Goal: Communication & Community: Answer question/provide support

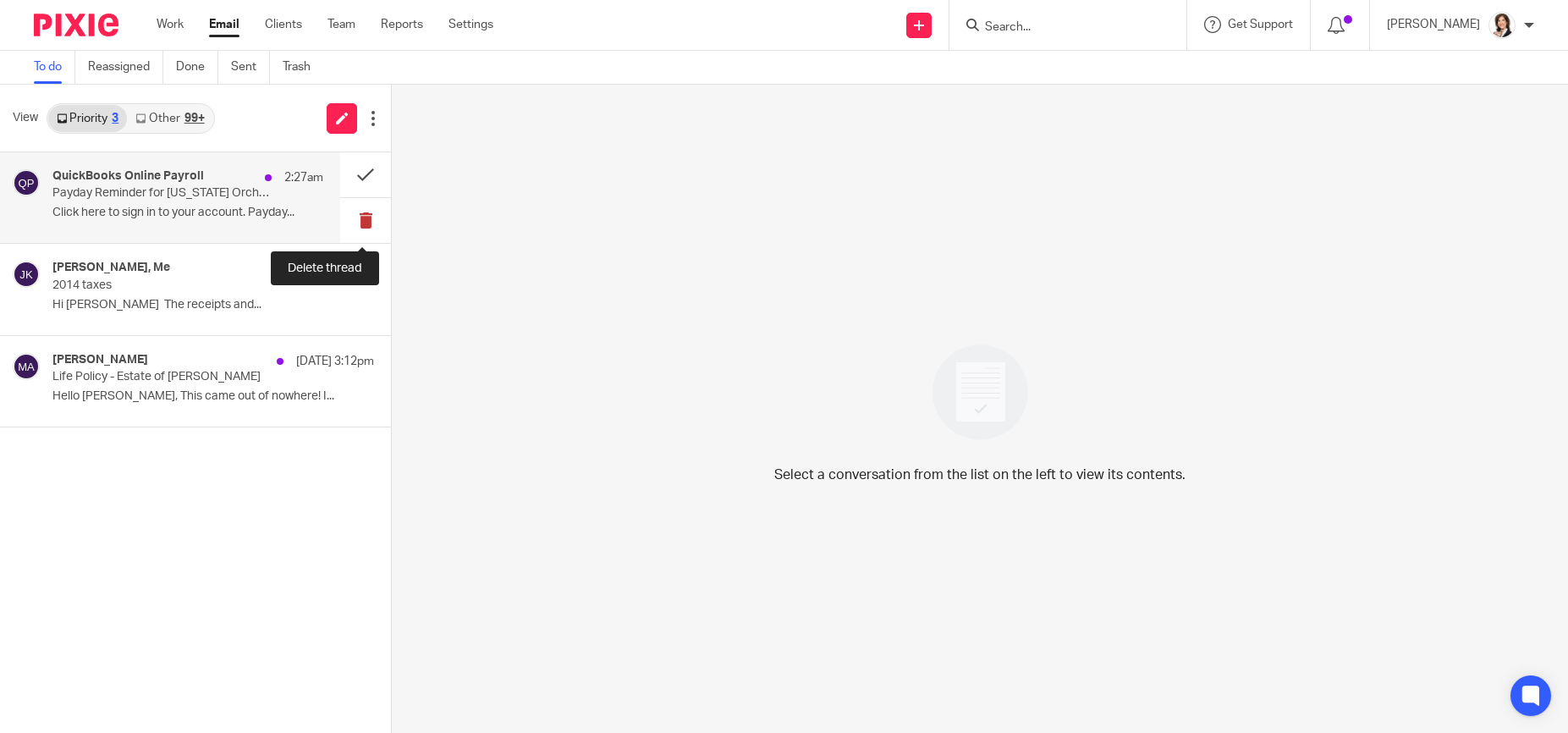
click at [365, 217] on button at bounding box center [366, 221] width 51 height 45
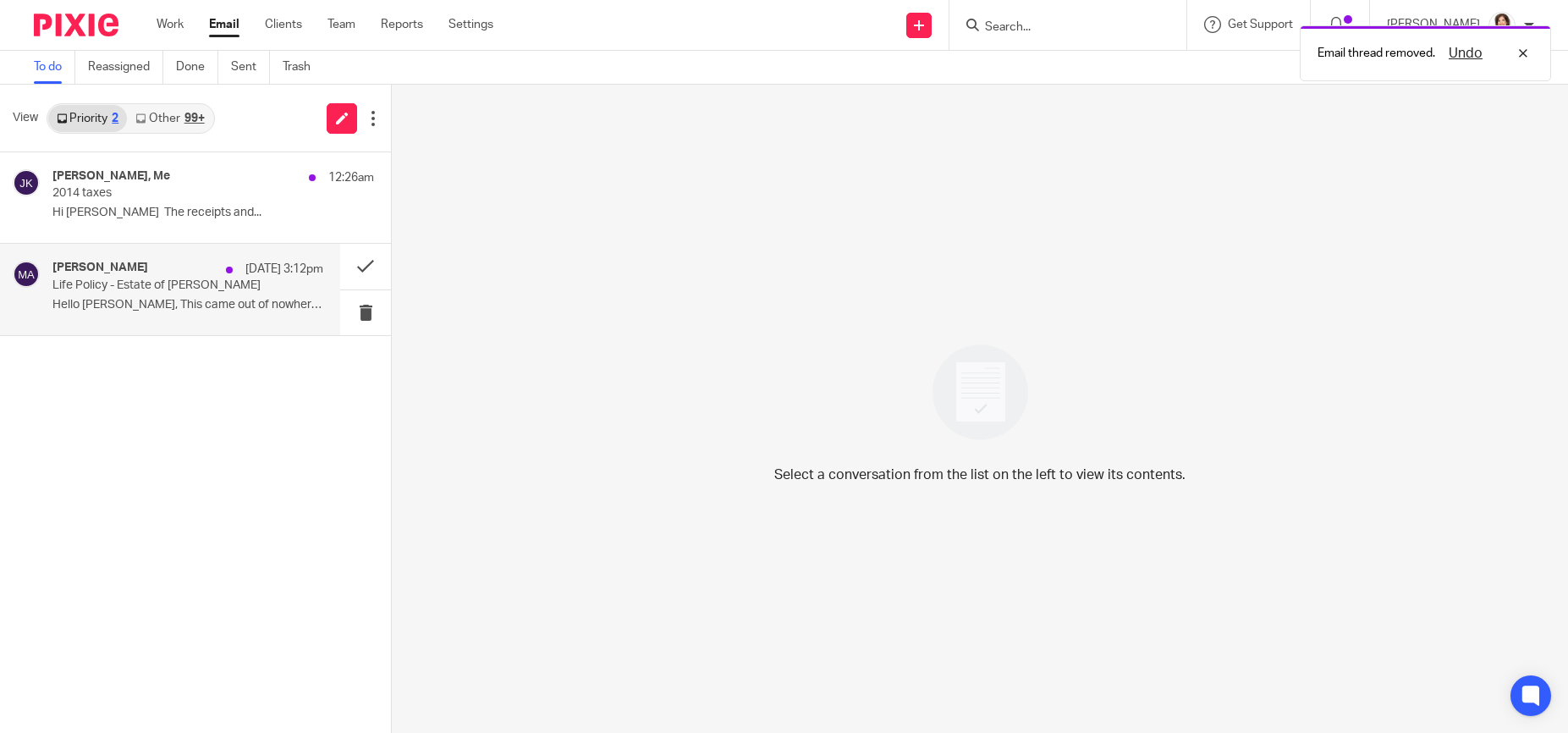
click at [120, 309] on p "Hello Jared, This came out of nowhere! I..." at bounding box center [188, 305] width 271 height 14
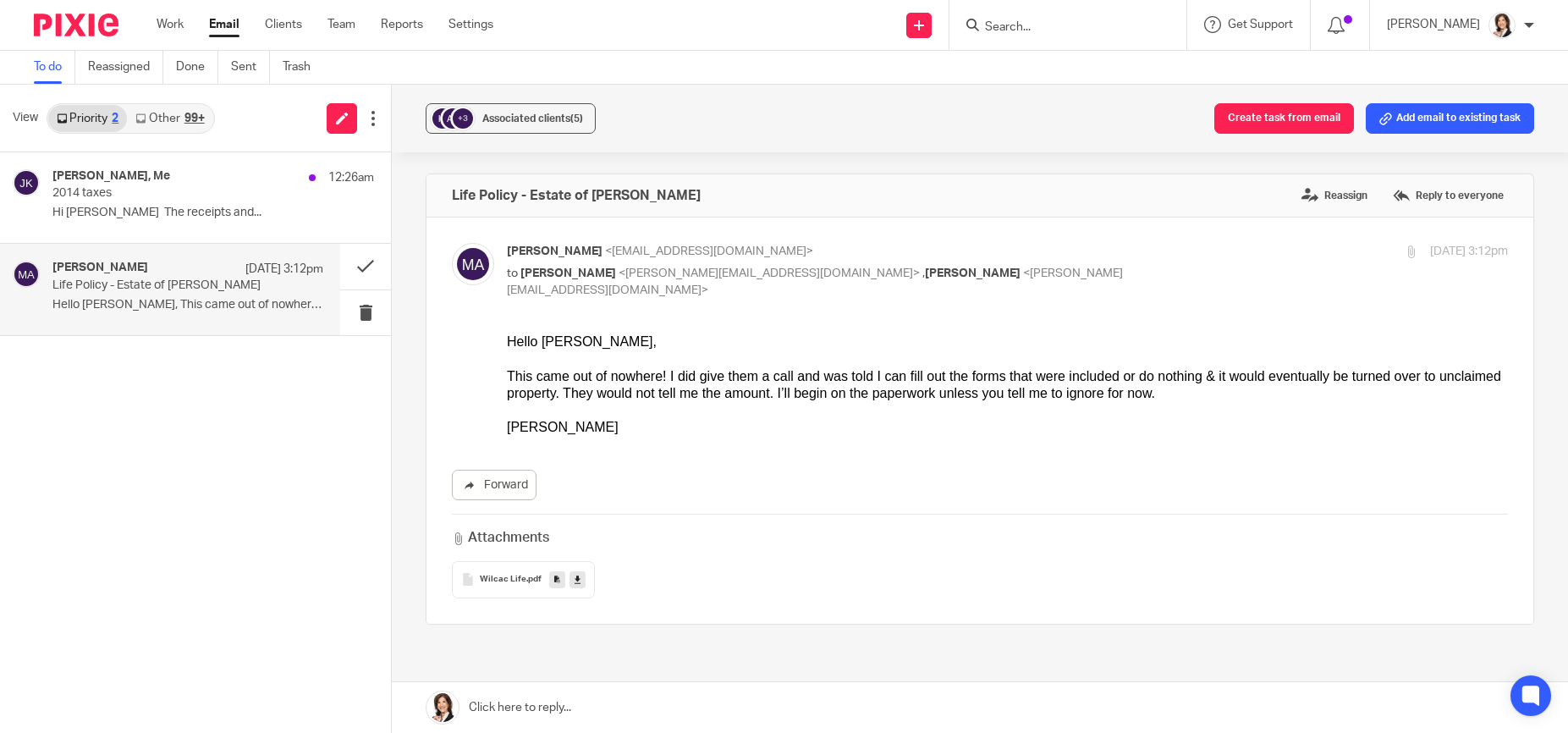
click at [511, 575] on span "Wilcac Life" at bounding box center [502, 580] width 46 height 10
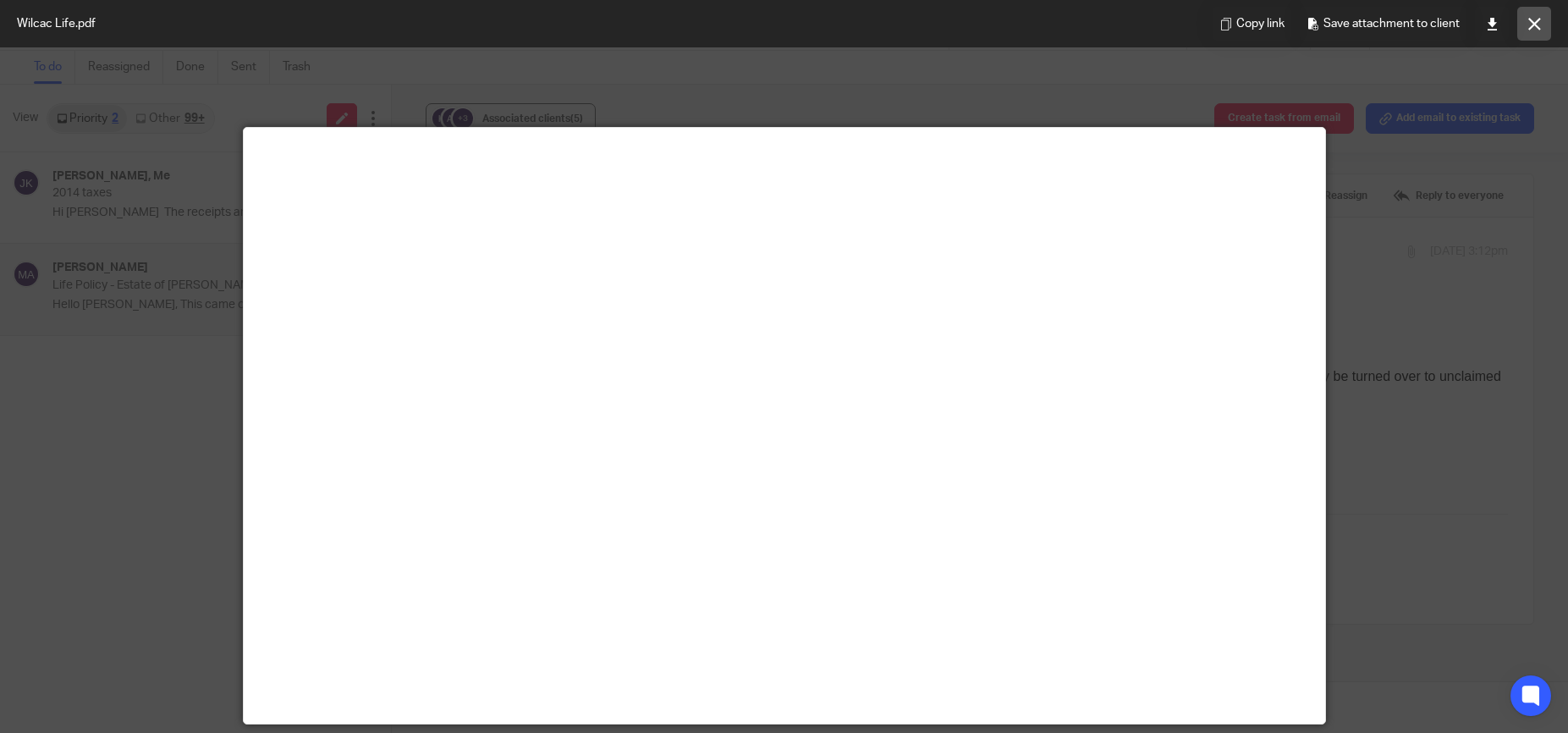
click at [1542, 21] on button at bounding box center [1534, 24] width 34 height 34
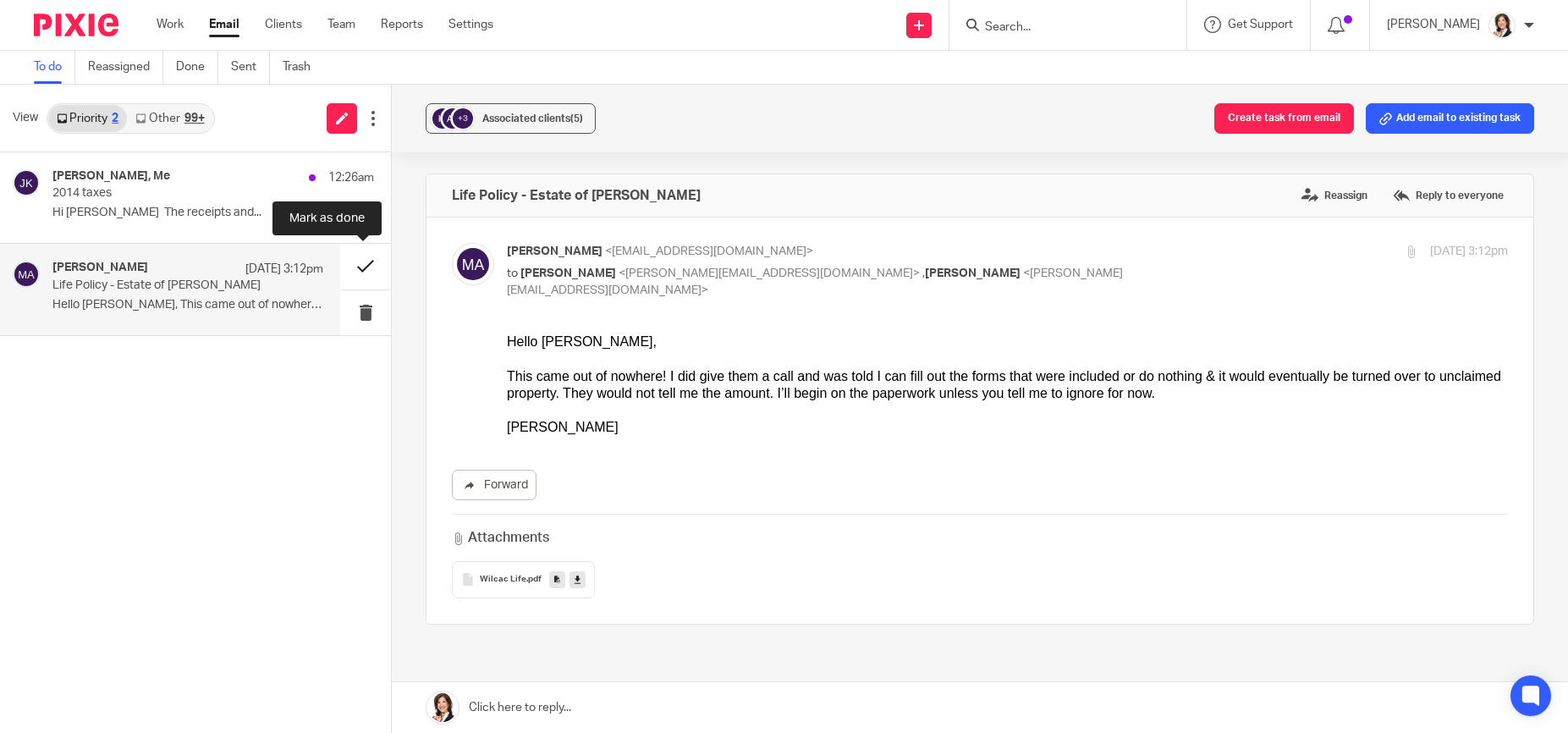
click at [356, 261] on button at bounding box center [366, 266] width 51 height 45
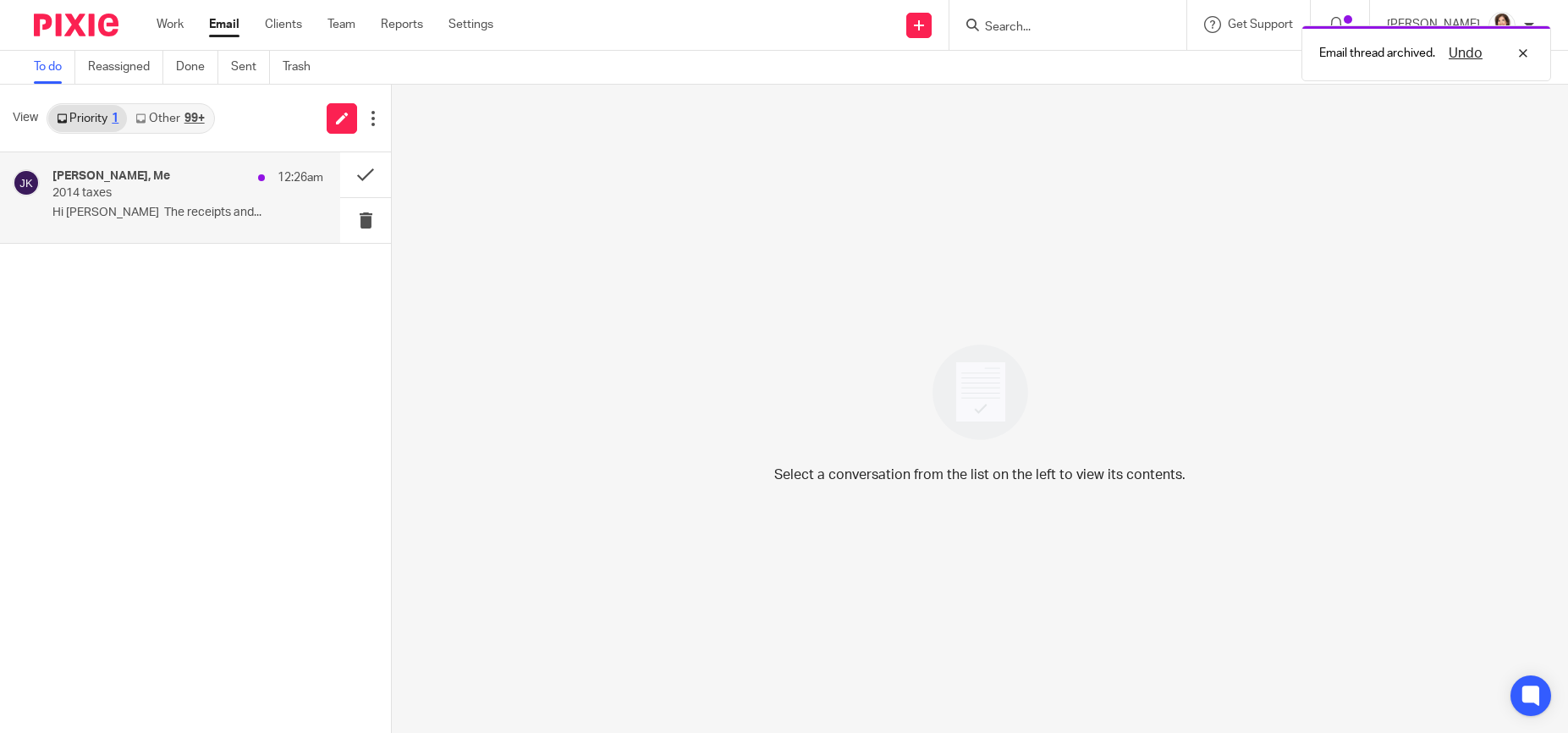
click at [116, 193] on p "2014 taxes" at bounding box center [161, 193] width 216 height 14
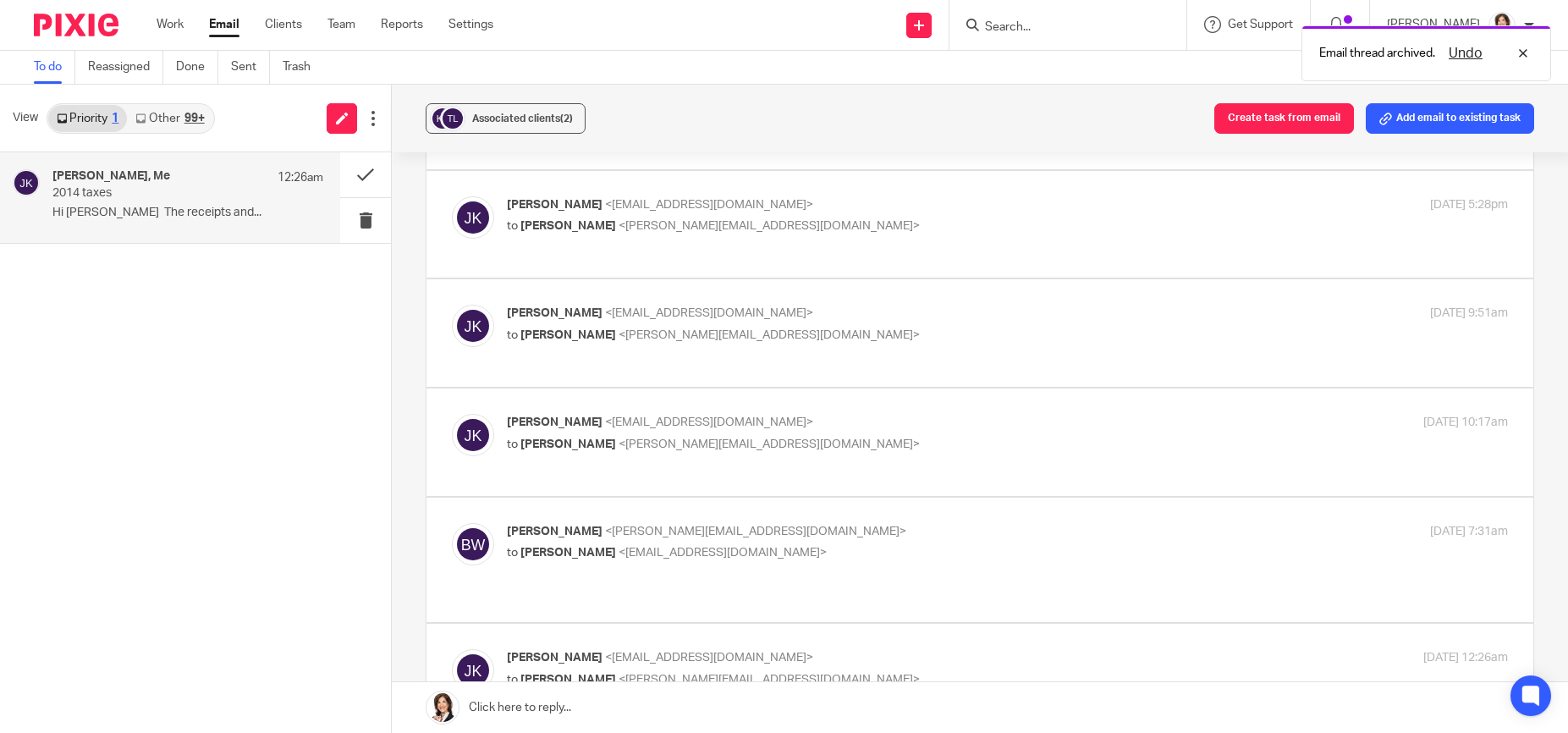
scroll to position [762, 0]
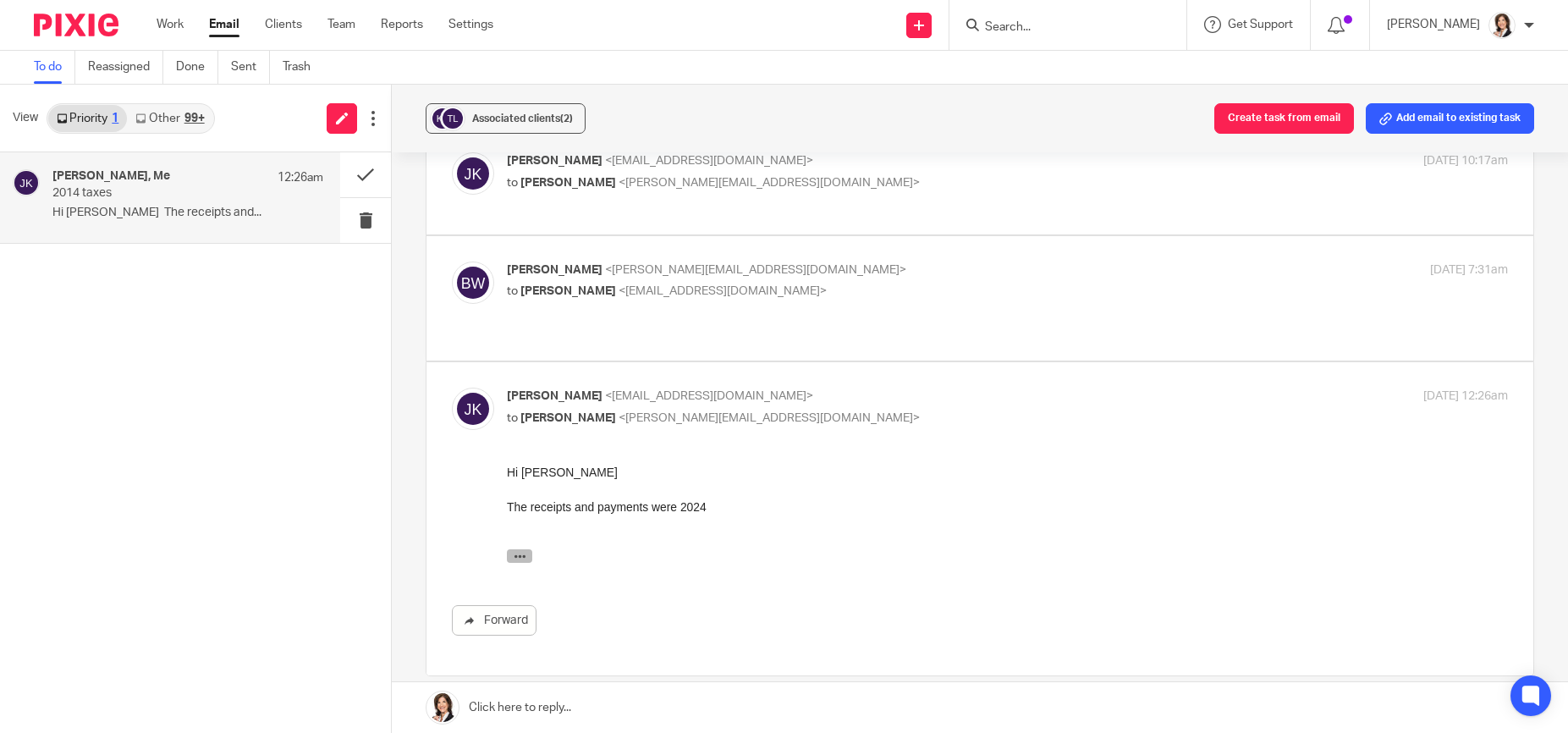
click at [521, 558] on icon "button" at bounding box center [519, 556] width 12 height 12
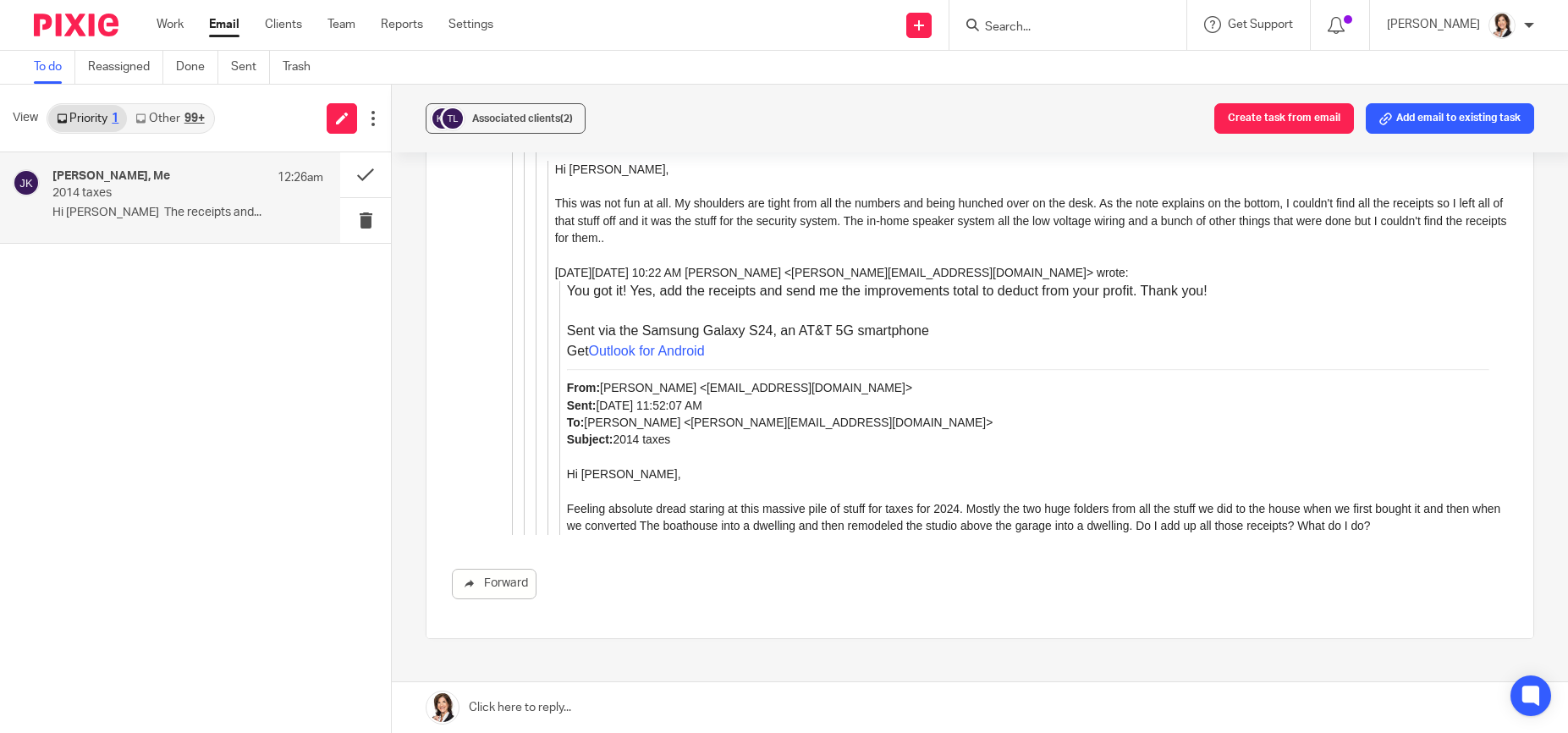
scroll to position [2234, 0]
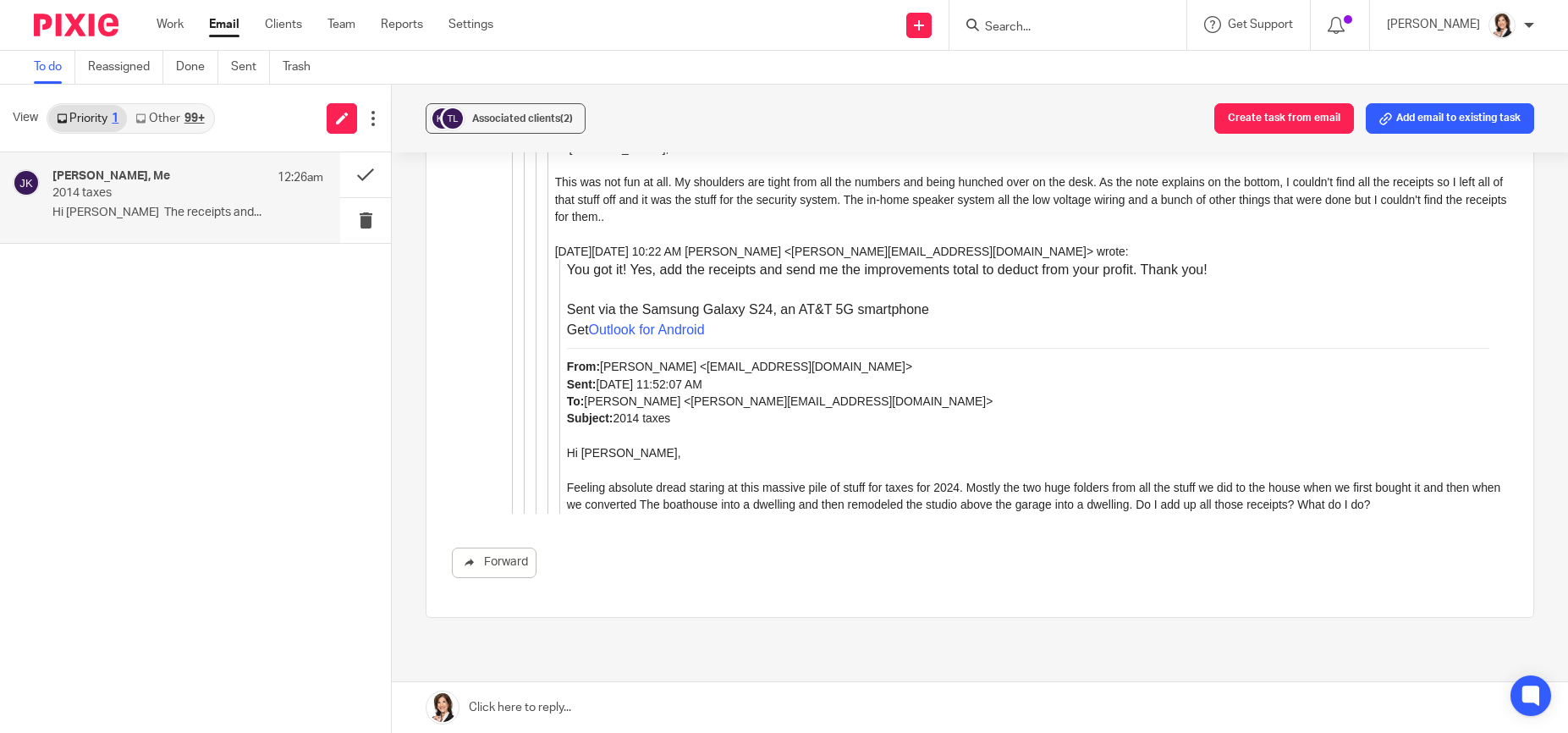
click at [583, 699] on link at bounding box center [980, 708] width 1177 height 51
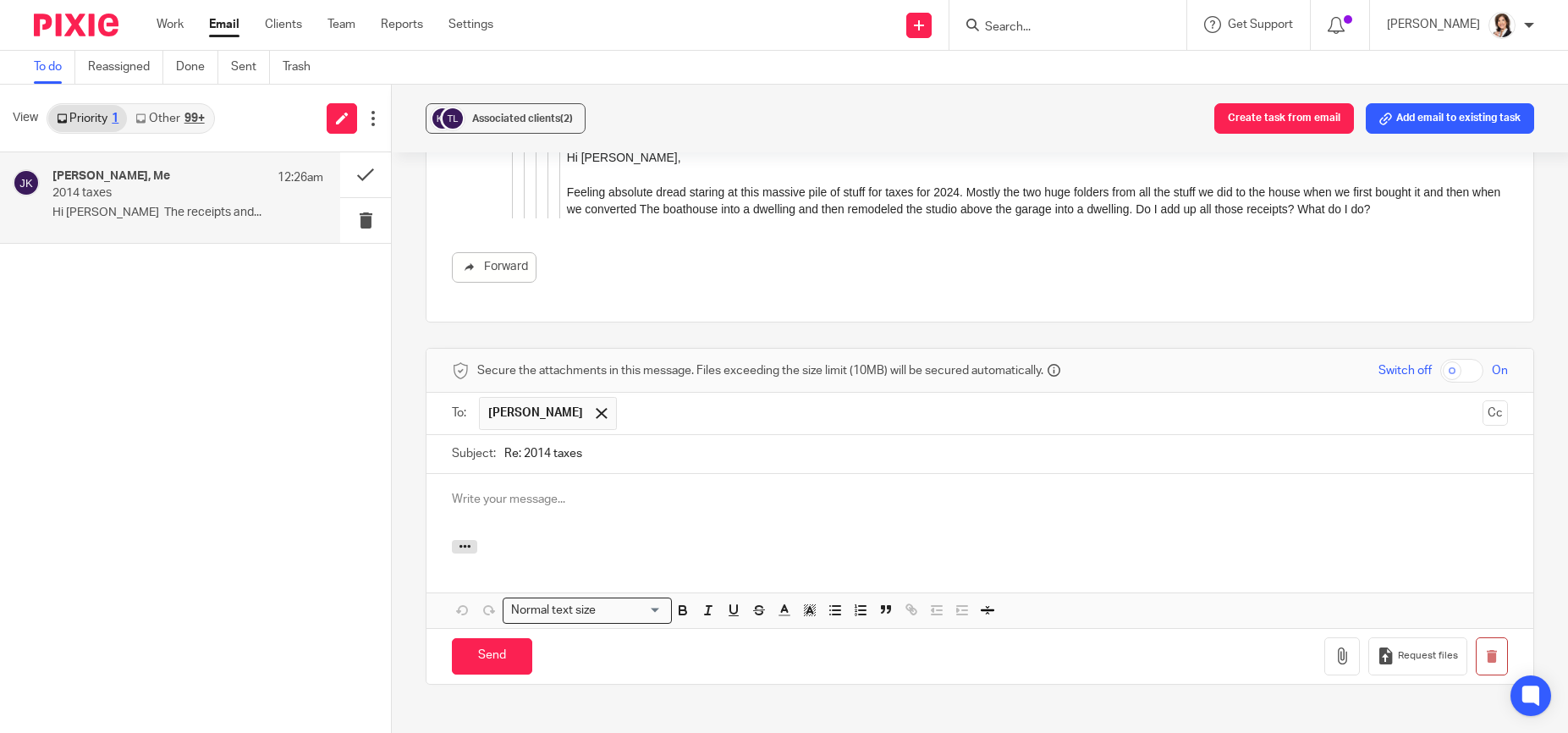
scroll to position [0, 0]
click at [539, 435] on input "Re: 2014 taxes" at bounding box center [1006, 454] width 1004 height 38
type input "Re: 2024 taxes"
click at [556, 491] on p "Thank you!" at bounding box center [979, 500] width 1056 height 17
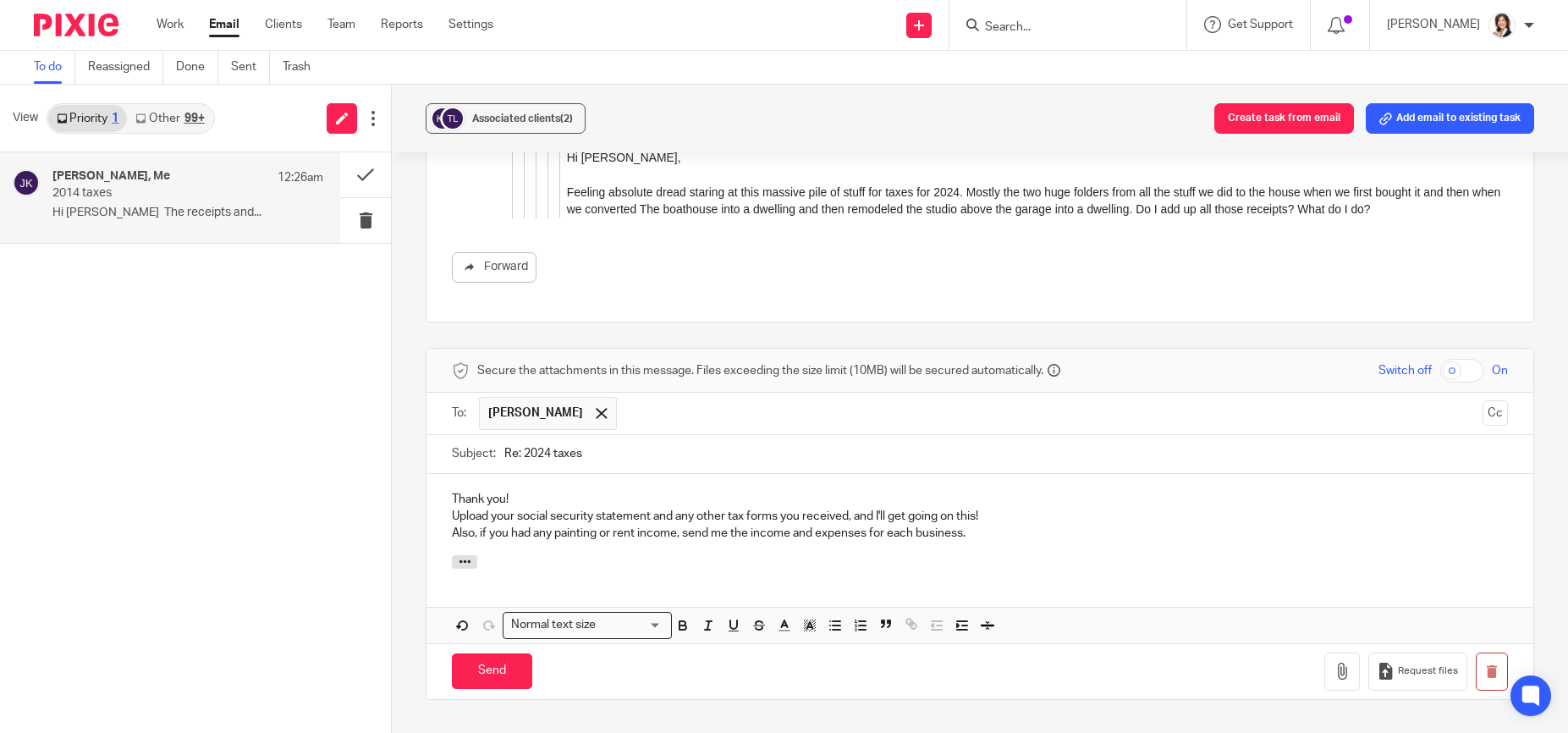
click at [675, 525] on p "Also, if you had any painting or rent income, send me the income and expenses f…" at bounding box center [979, 534] width 1056 height 17
click at [499, 654] on input "Send" at bounding box center [491, 672] width 80 height 37
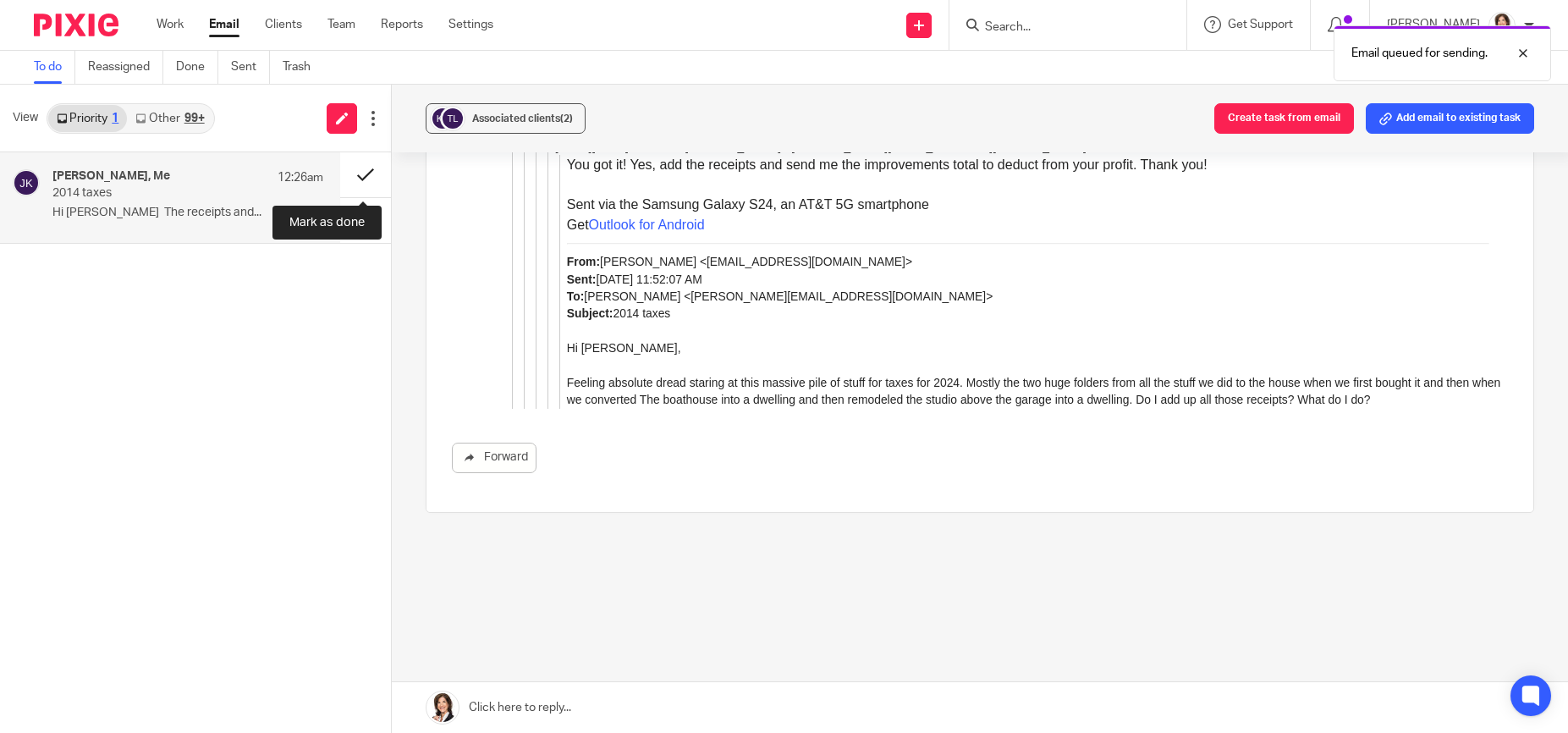
scroll to position [2234, 0]
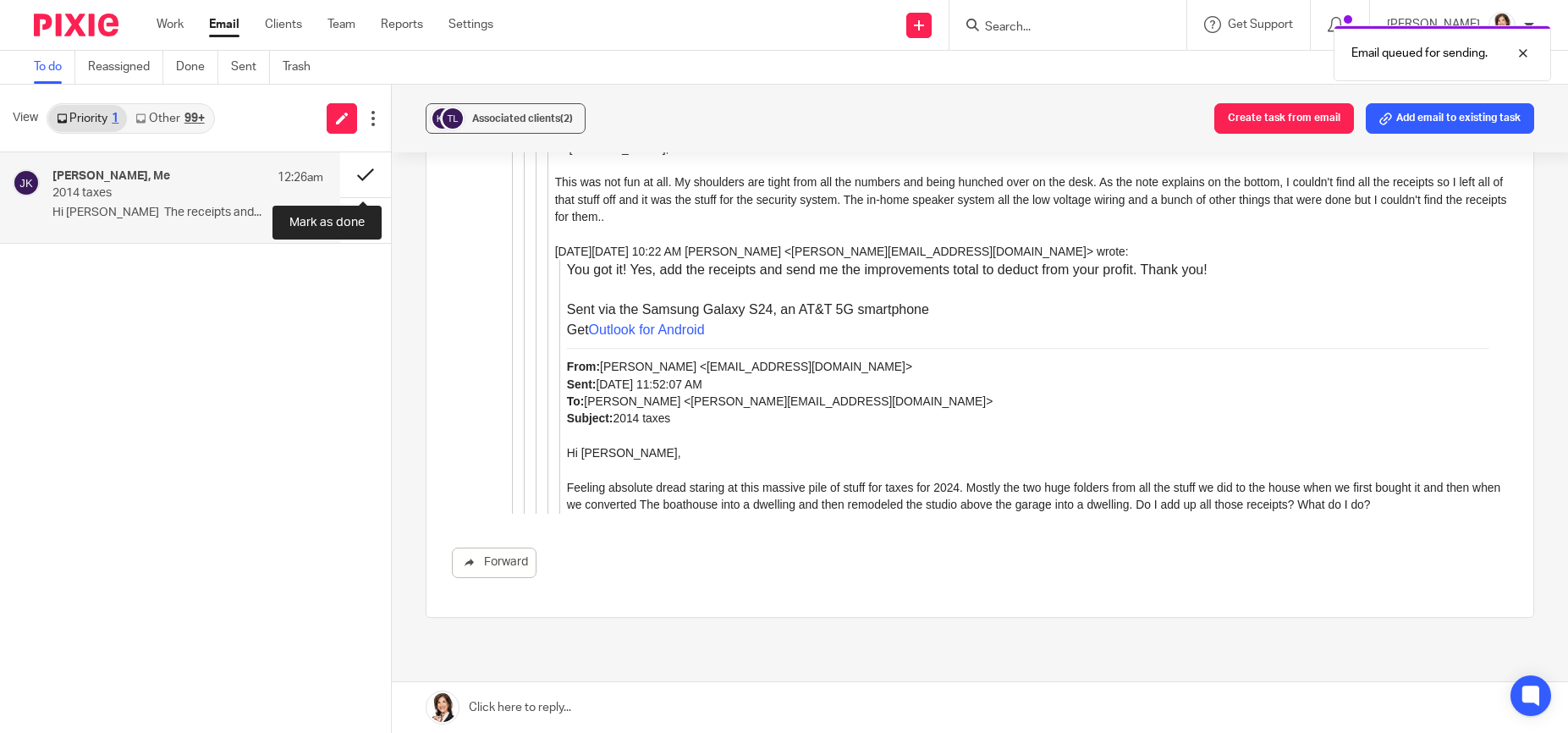
click at [359, 178] on button at bounding box center [366, 175] width 51 height 45
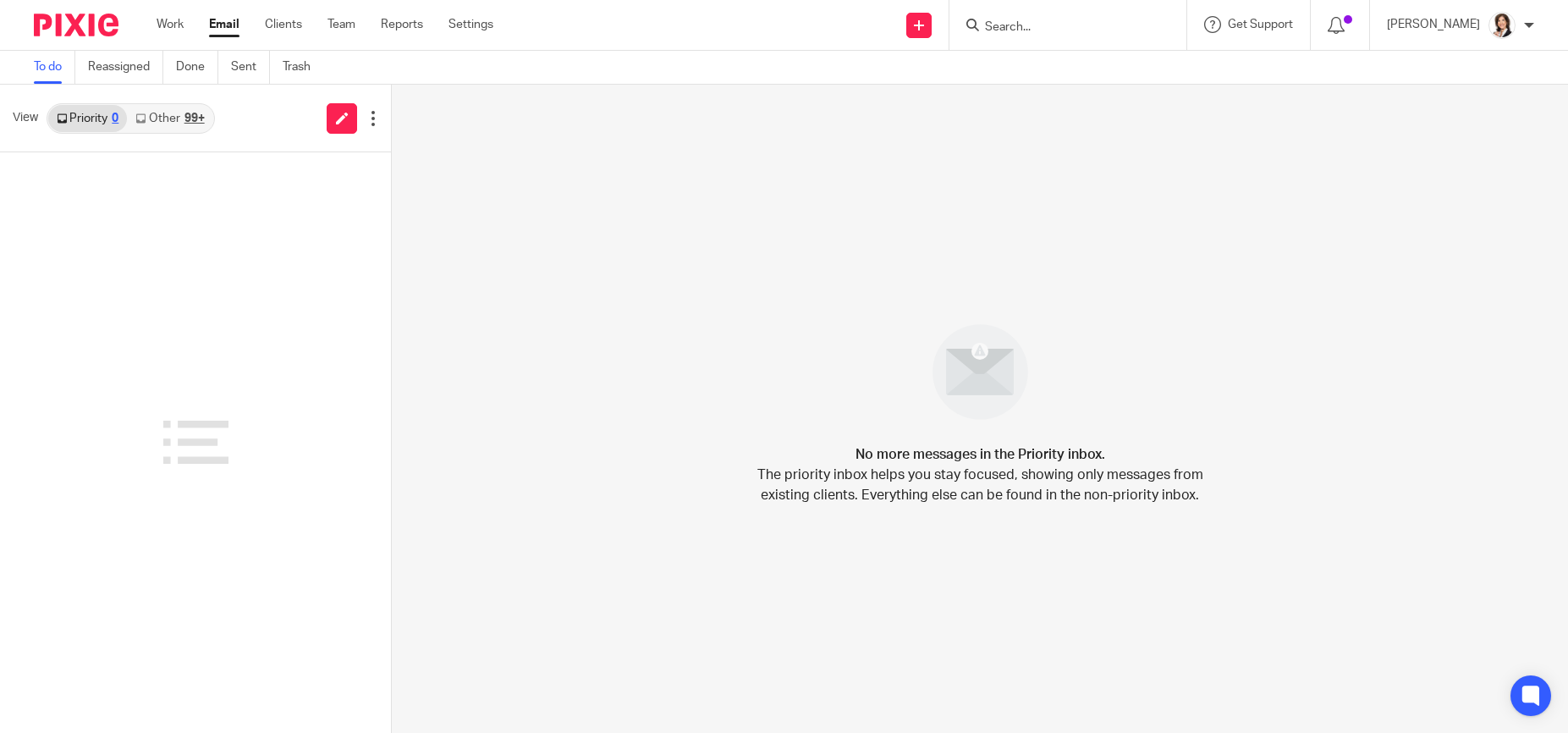
click at [615, 31] on div "Send new email Create task Add client Get Support Contact Support Help Document…" at bounding box center [1044, 24] width 1050 height 50
click at [256, 61] on link "Sent" at bounding box center [250, 67] width 39 height 33
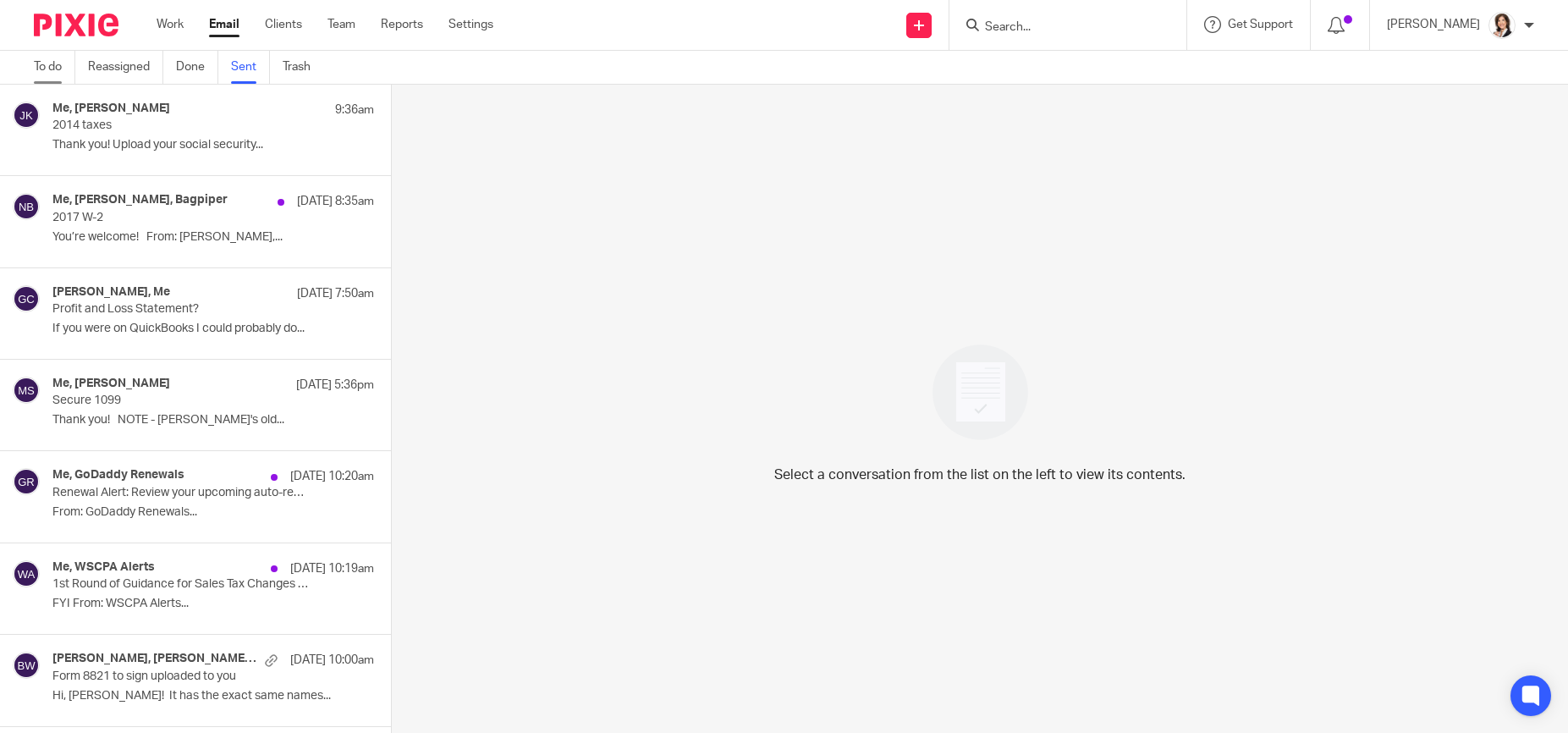
click at [43, 62] on link "To do" at bounding box center [55, 67] width 41 height 33
